Goal: Book appointment/travel/reservation

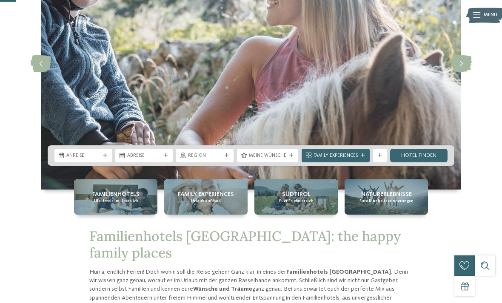
scroll to position [102, 0]
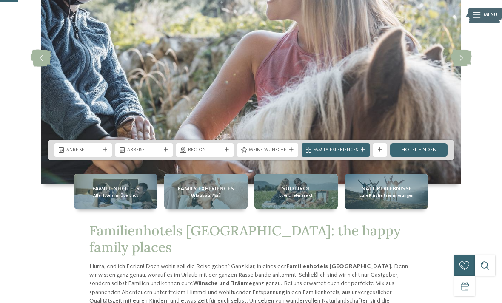
click at [189, 184] on img at bounding box center [251, 58] width 420 height 252
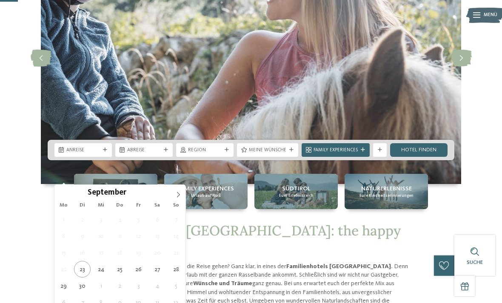
click at [180, 197] on icon at bounding box center [178, 195] width 6 height 6
click at [179, 195] on icon at bounding box center [178, 195] width 3 height 6
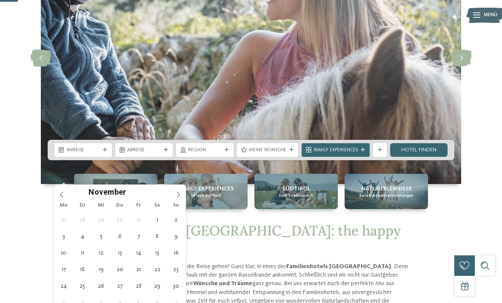
click at [181, 197] on span at bounding box center [178, 192] width 14 height 14
click at [183, 196] on span at bounding box center [178, 192] width 14 height 14
type input "****"
click at [184, 195] on span at bounding box center [178, 192] width 14 height 14
click at [185, 196] on span at bounding box center [178, 192] width 14 height 14
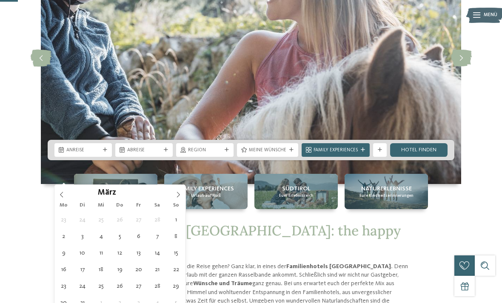
click at [187, 184] on img at bounding box center [251, 58] width 420 height 252
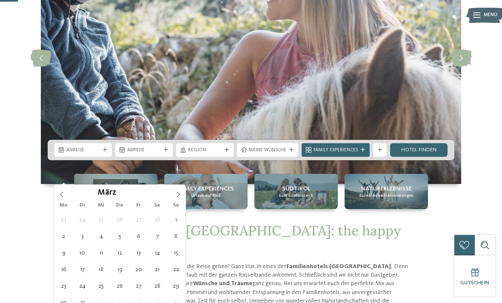
click at [178, 196] on icon at bounding box center [178, 195] width 6 height 6
click at [181, 196] on span at bounding box center [178, 192] width 14 height 14
click at [182, 195] on span at bounding box center [178, 192] width 14 height 14
click at [183, 196] on span at bounding box center [178, 192] width 14 height 14
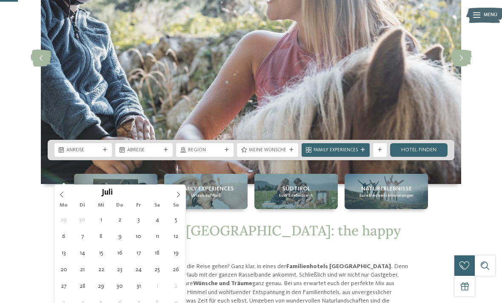
click at [178, 192] on icon at bounding box center [178, 195] width 6 height 6
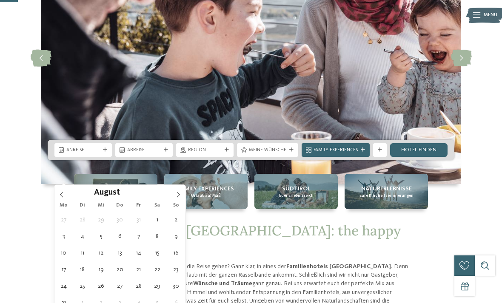
click at [61, 194] on icon at bounding box center [62, 195] width 6 height 6
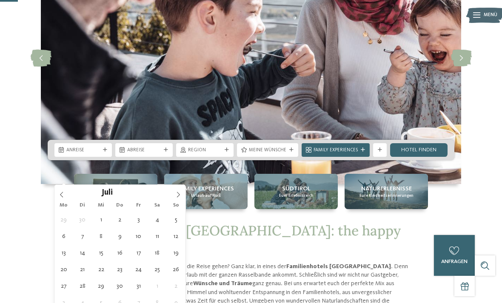
type div "18.07.2026"
type input "****"
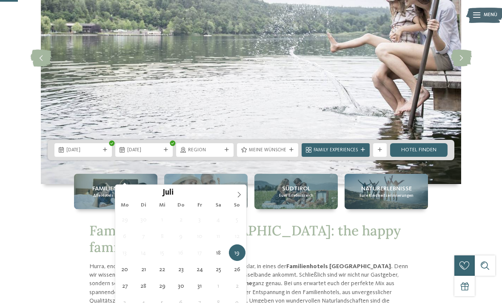
type div "01.08.2026"
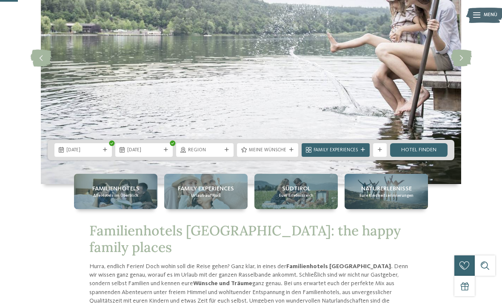
click at [283, 157] on div "Meine Wünsche" at bounding box center [267, 150] width 61 height 14
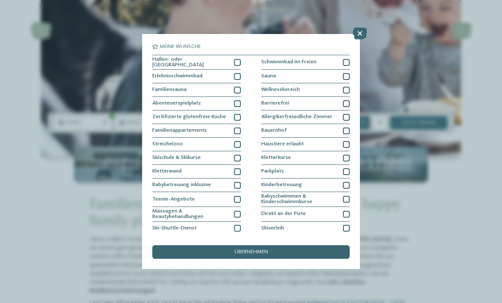
scroll to position [0, 0]
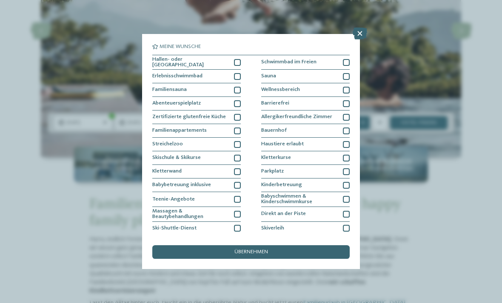
click at [238, 133] on div at bounding box center [237, 131] width 7 height 7
click at [287, 246] on div "übernehmen" at bounding box center [250, 253] width 197 height 14
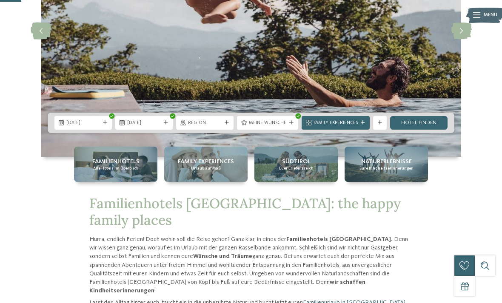
click at [430, 130] on link "Hotel finden" at bounding box center [418, 123] width 57 height 14
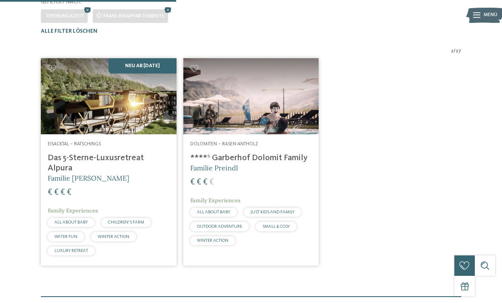
scroll to position [188, 0]
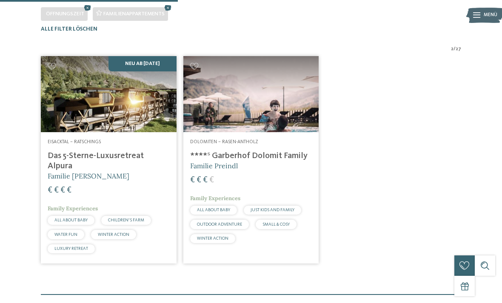
click at [143, 176] on h5 "Familie [PERSON_NAME]" at bounding box center [109, 175] width 122 height 9
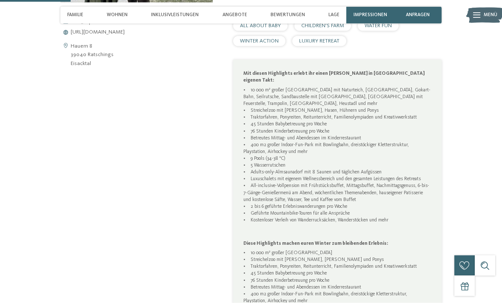
scroll to position [353, 0]
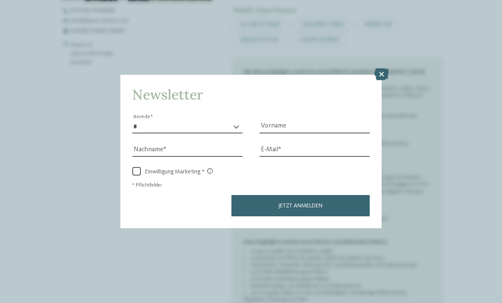
click at [383, 69] on icon at bounding box center [381, 75] width 14 height 12
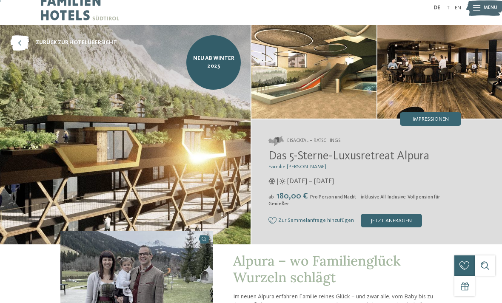
scroll to position [0, 0]
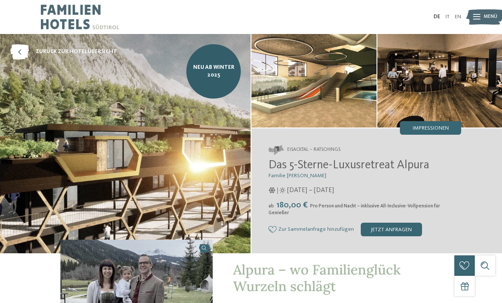
click at [482, 13] on img at bounding box center [484, 17] width 37 height 19
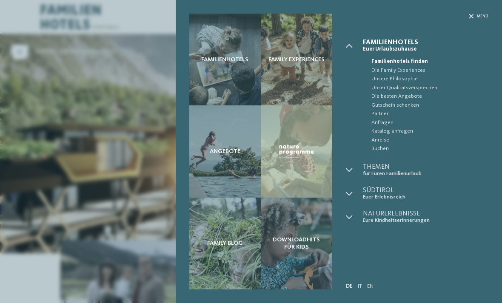
click at [469, 17] on icon at bounding box center [471, 16] width 5 height 5
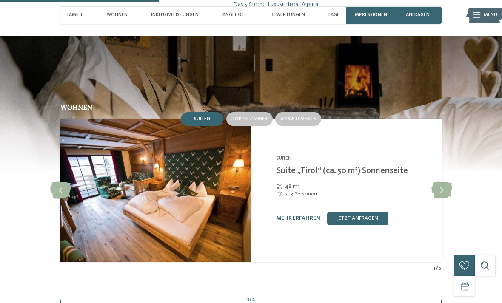
scroll to position [791, 0]
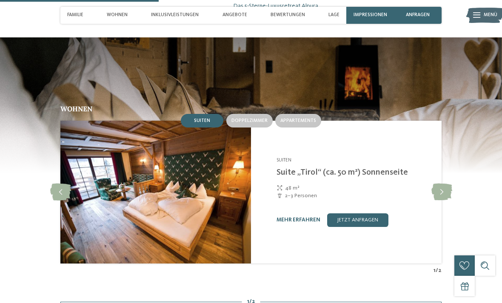
click at [311, 118] on span "Appartements" at bounding box center [298, 120] width 36 height 5
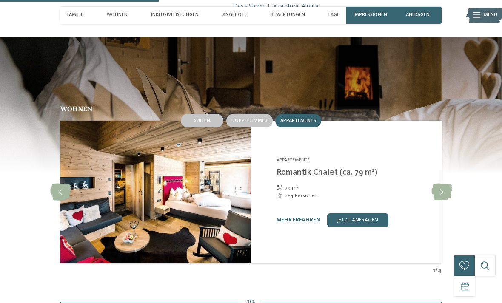
click at [212, 114] on div "Suiten" at bounding box center [202, 121] width 43 height 14
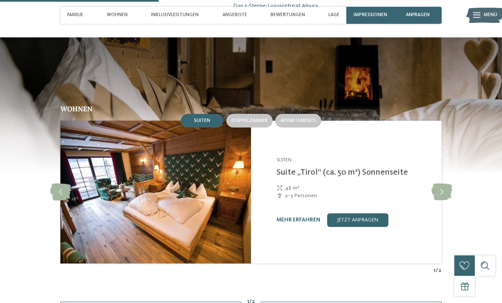
click at [305, 121] on div "Alpura Retreat Ratschings - Eisacktal Suiten Suite „Tirol“ (ca. 50 m²) Sonnense…" at bounding box center [346, 192] width 191 height 143
click at [314, 118] on span "Appartements" at bounding box center [298, 120] width 36 height 5
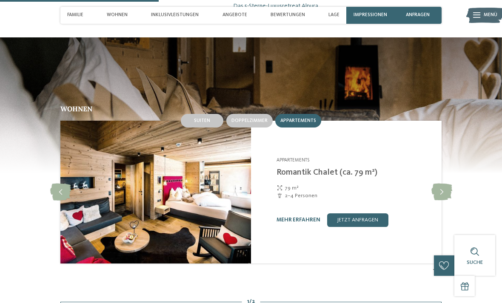
click at [443, 184] on icon at bounding box center [441, 192] width 21 height 17
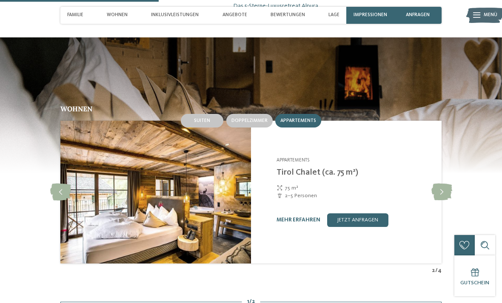
click at [449, 184] on icon at bounding box center [441, 192] width 21 height 17
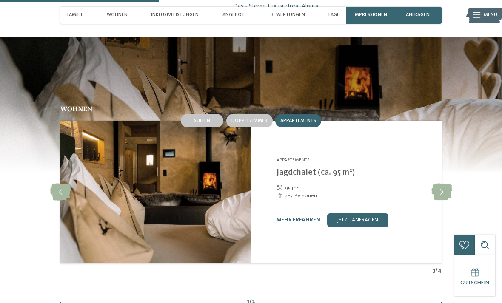
click at [451, 184] on icon at bounding box center [441, 192] width 21 height 17
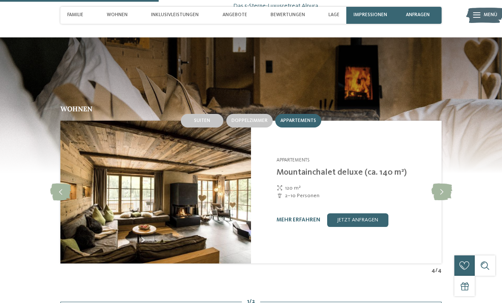
click at [442, 184] on icon at bounding box center [441, 192] width 21 height 17
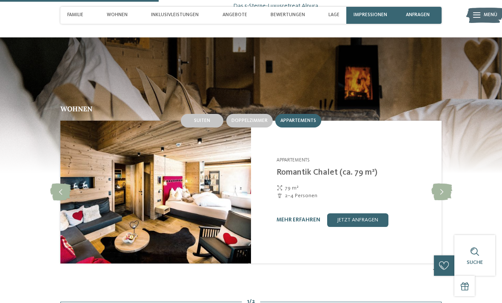
click at [442, 184] on icon at bounding box center [441, 192] width 21 height 17
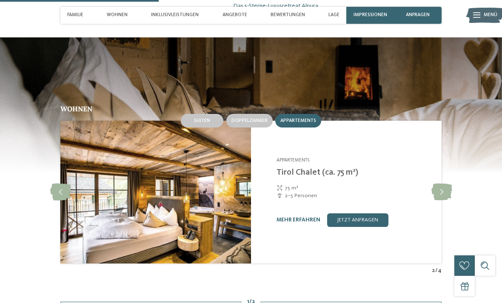
click at [306, 217] on link "mehr erfahren" at bounding box center [299, 220] width 44 height 6
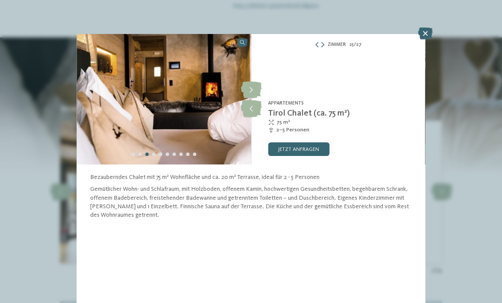
click at [253, 91] on icon at bounding box center [251, 90] width 21 height 17
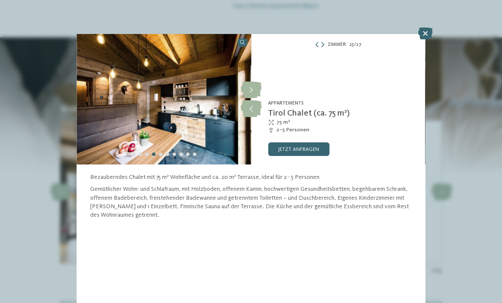
click at [257, 92] on icon at bounding box center [251, 90] width 21 height 17
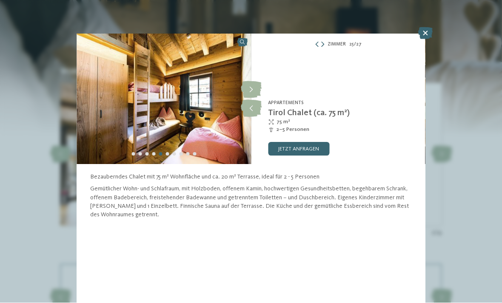
scroll to position [829, 0]
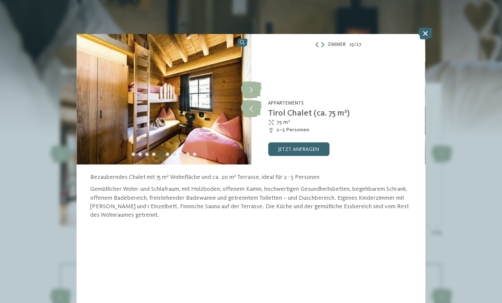
click at [253, 91] on icon at bounding box center [251, 90] width 21 height 17
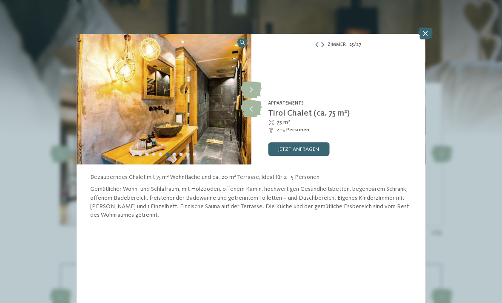
click at [261, 89] on icon at bounding box center [251, 90] width 21 height 17
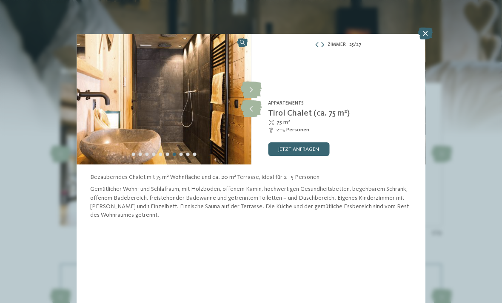
click at [253, 91] on icon at bounding box center [251, 90] width 21 height 17
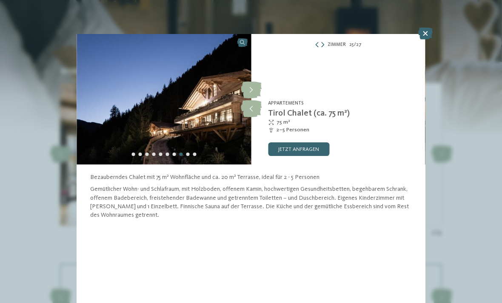
click at [426, 34] on icon at bounding box center [425, 34] width 14 height 12
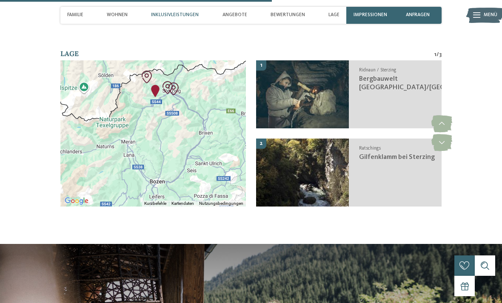
scroll to position [1402, 0]
